Goal: Find specific page/section: Find specific page/section

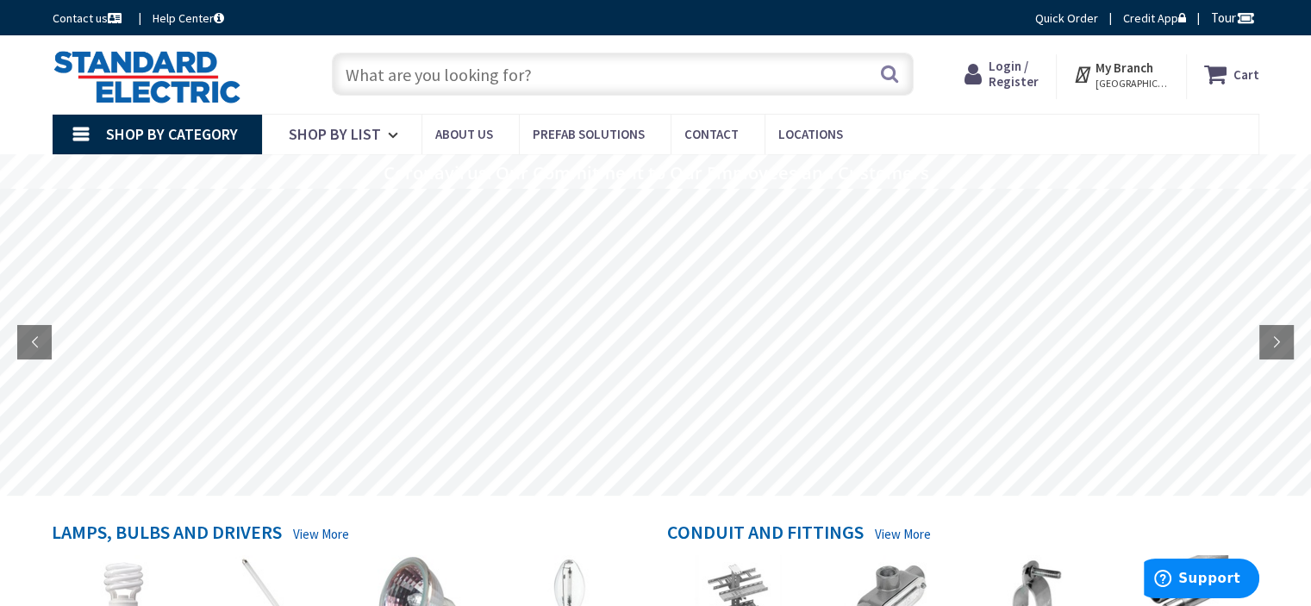
click at [559, 75] on input "text" at bounding box center [623, 74] width 582 height 43
click at [541, 77] on input "text" at bounding box center [623, 74] width 582 height 43
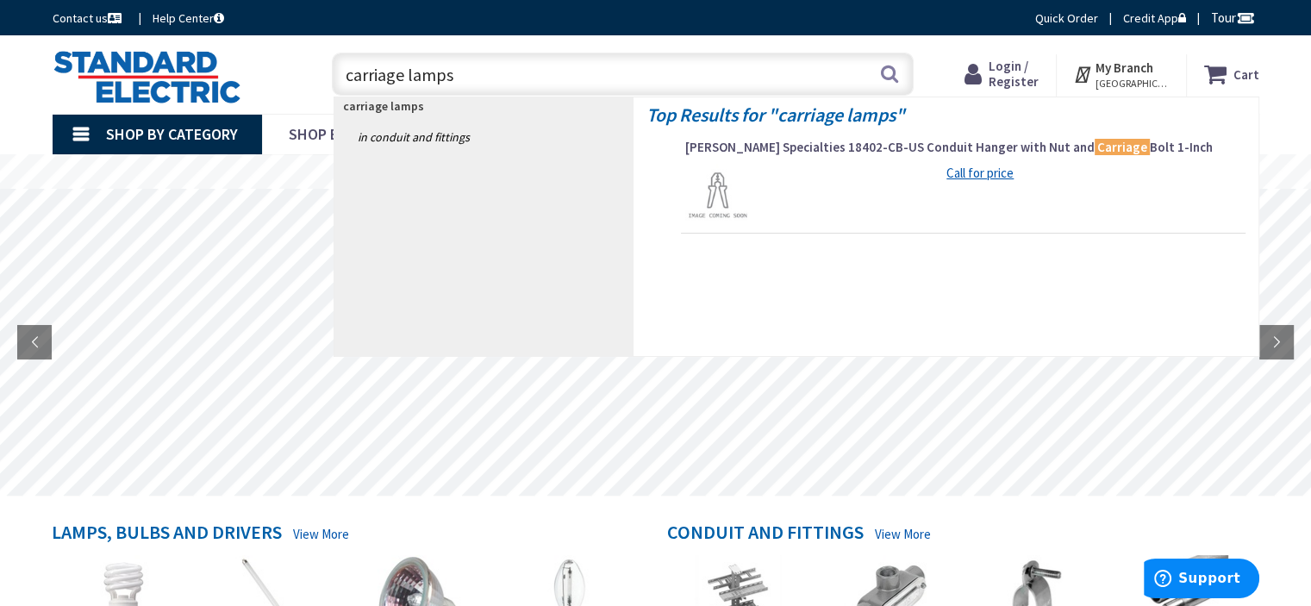
type input "carriage lamps"
click at [205, 133] on span "Shop By Category" at bounding box center [172, 134] width 132 height 20
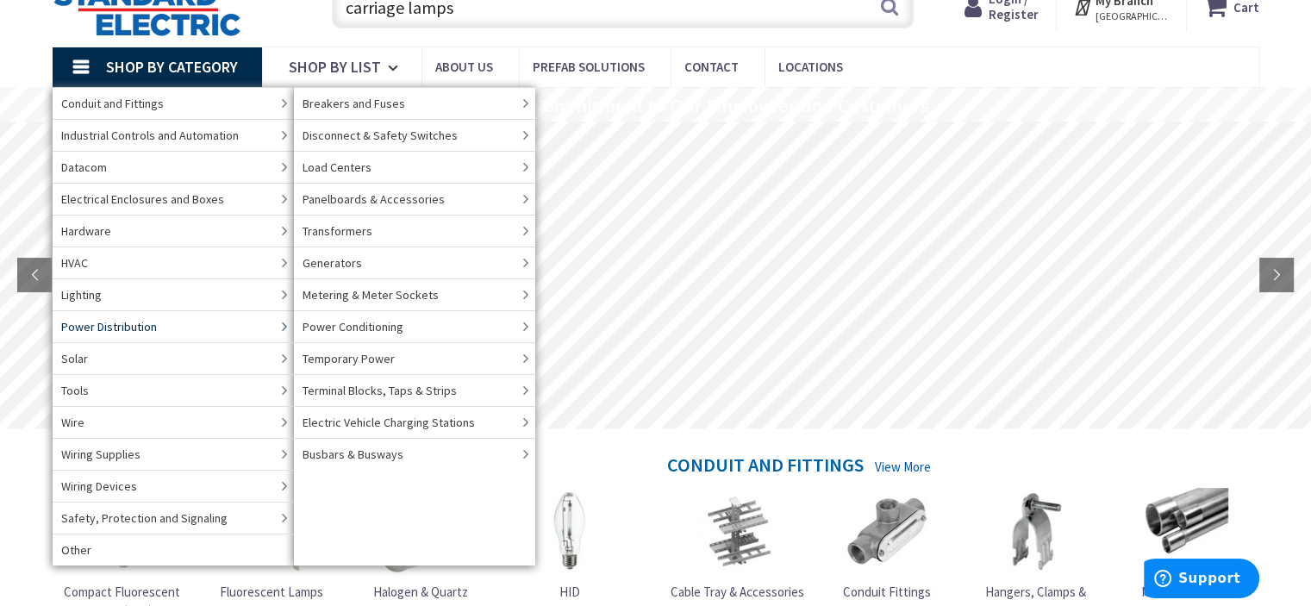
scroll to position [86, 0]
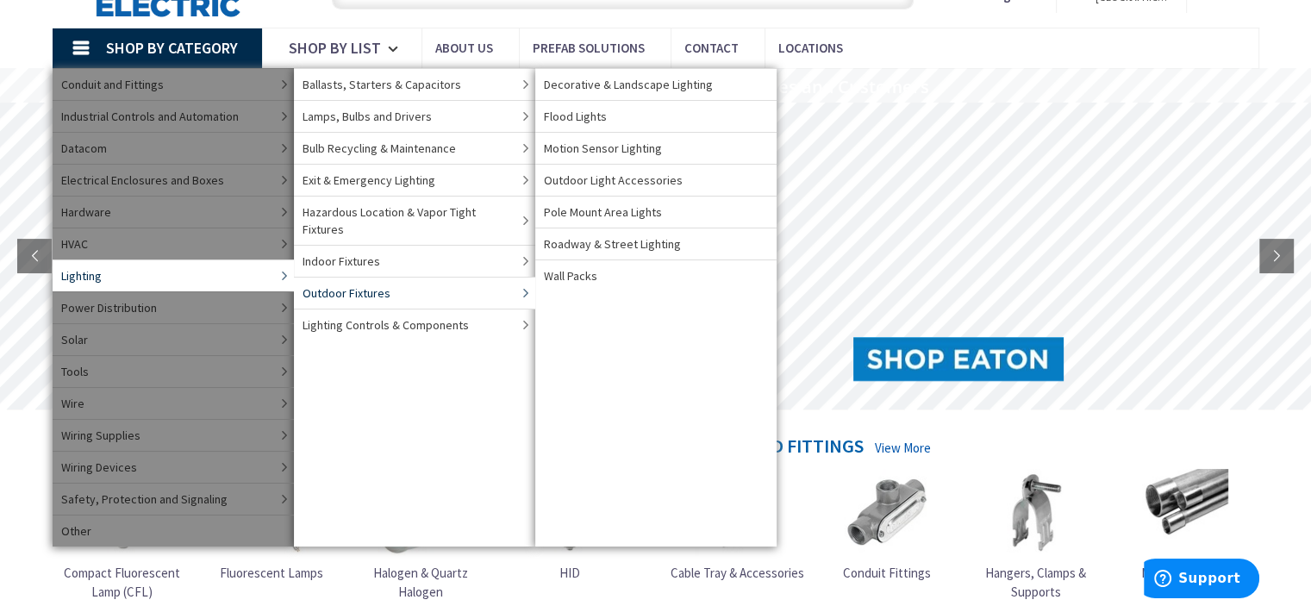
click at [313, 284] on span "Outdoor Fixtures" at bounding box center [347, 292] width 88 height 17
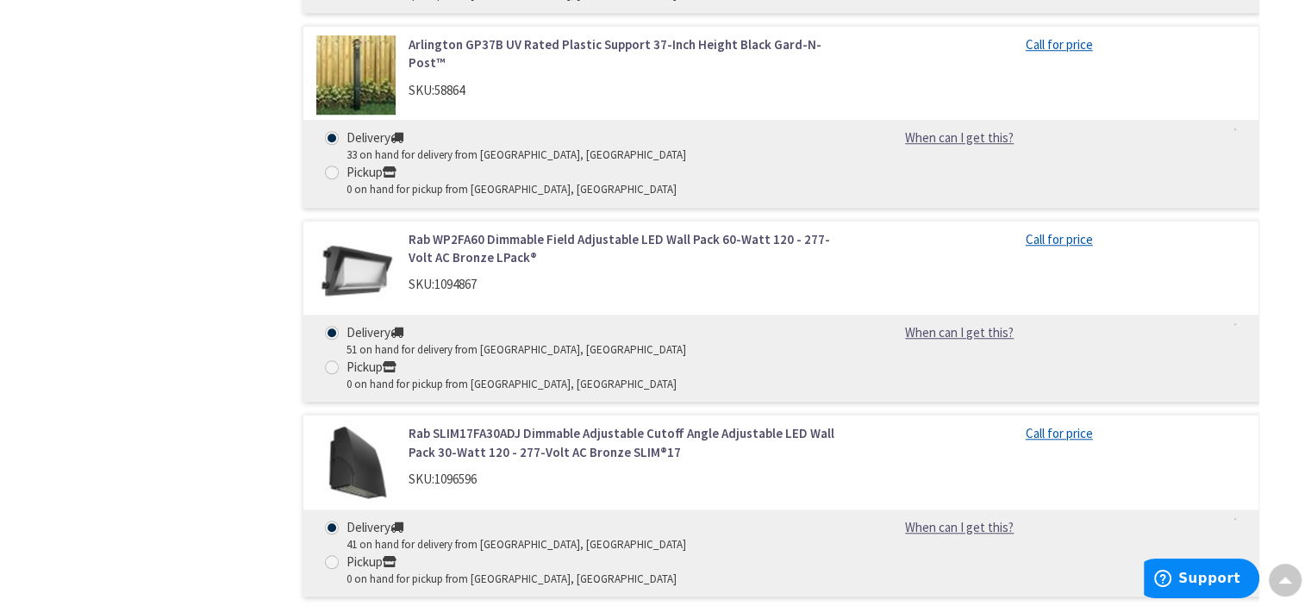
scroll to position [1466, 0]
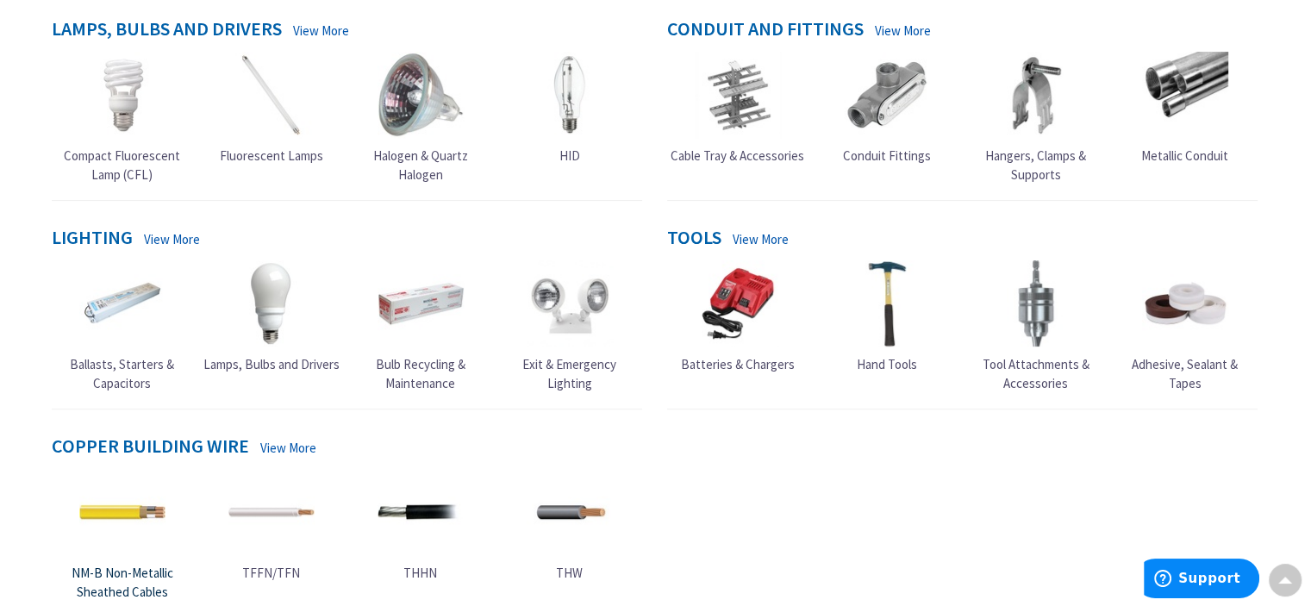
scroll to position [517, 0]
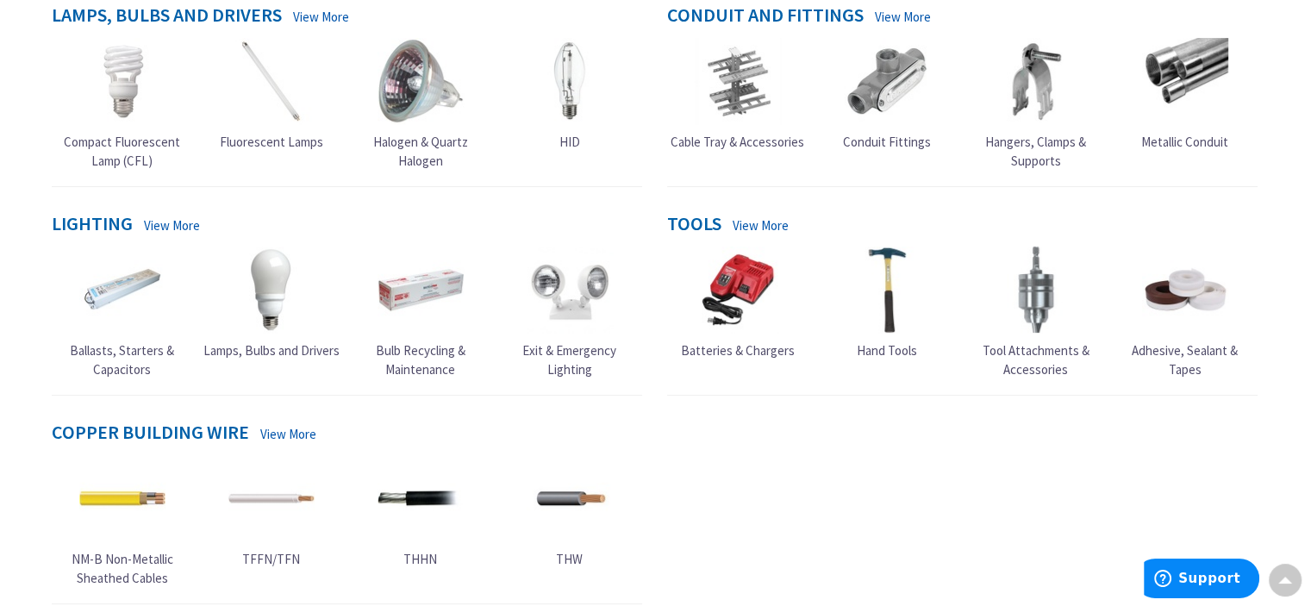
click at [164, 220] on link "View More" at bounding box center [172, 225] width 56 height 18
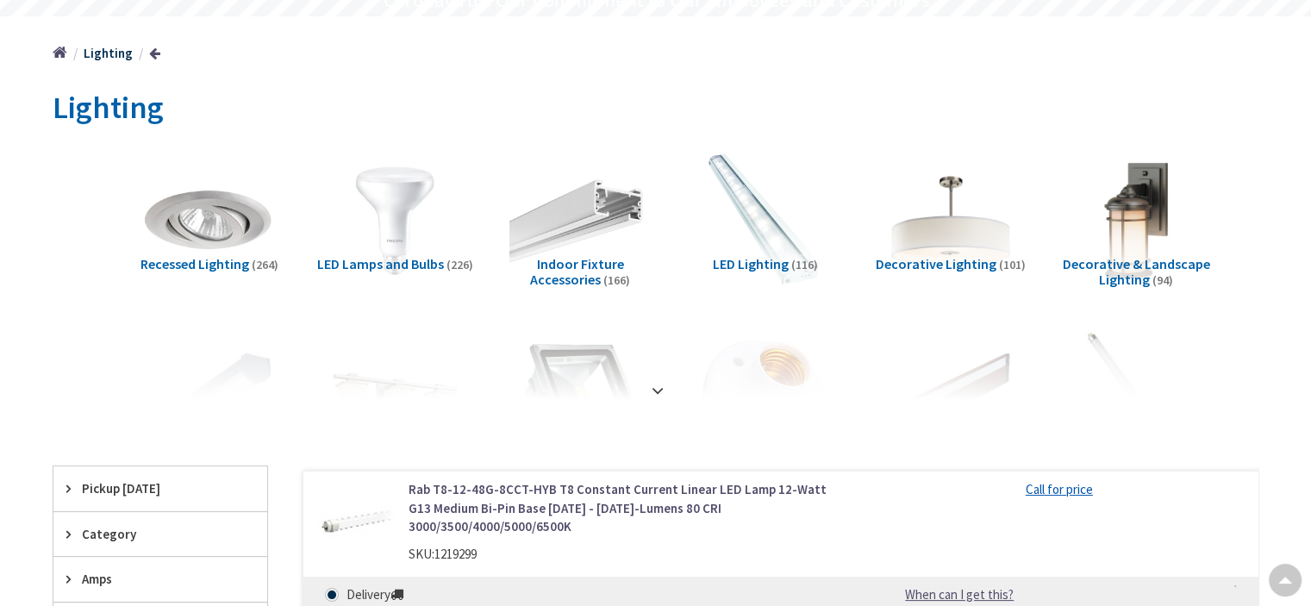
click at [1120, 266] on span "Decorative & Landscape Lighting" at bounding box center [1136, 271] width 147 height 33
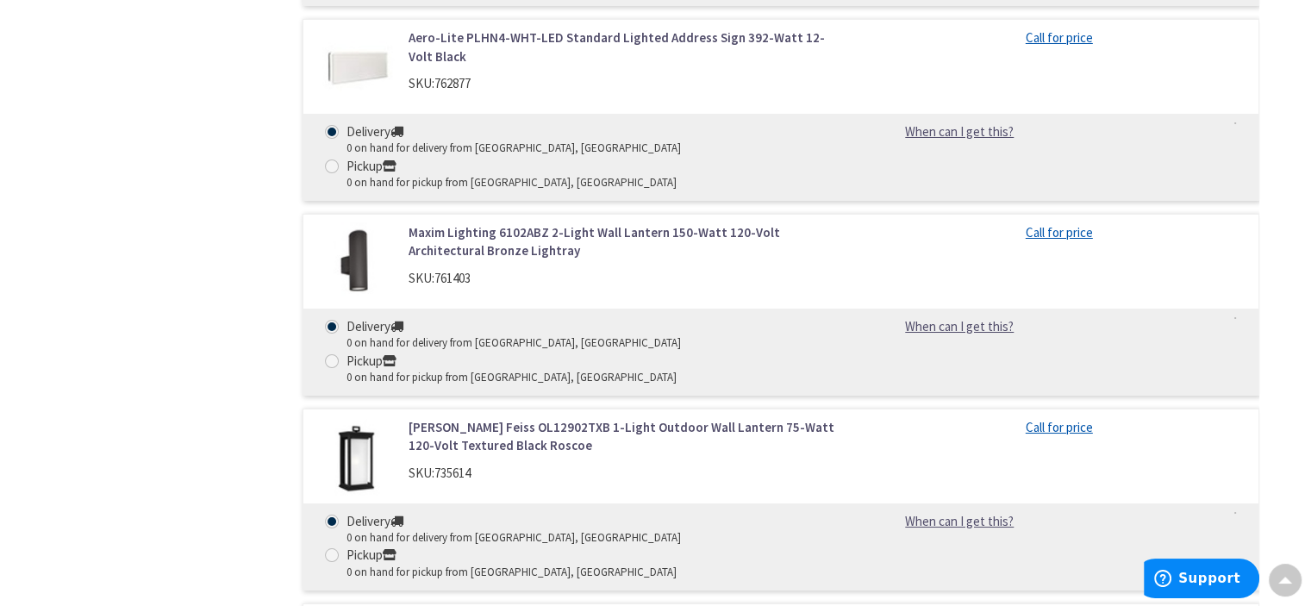
scroll to position [6297, 0]
